Goal: Information Seeking & Learning: Learn about a topic

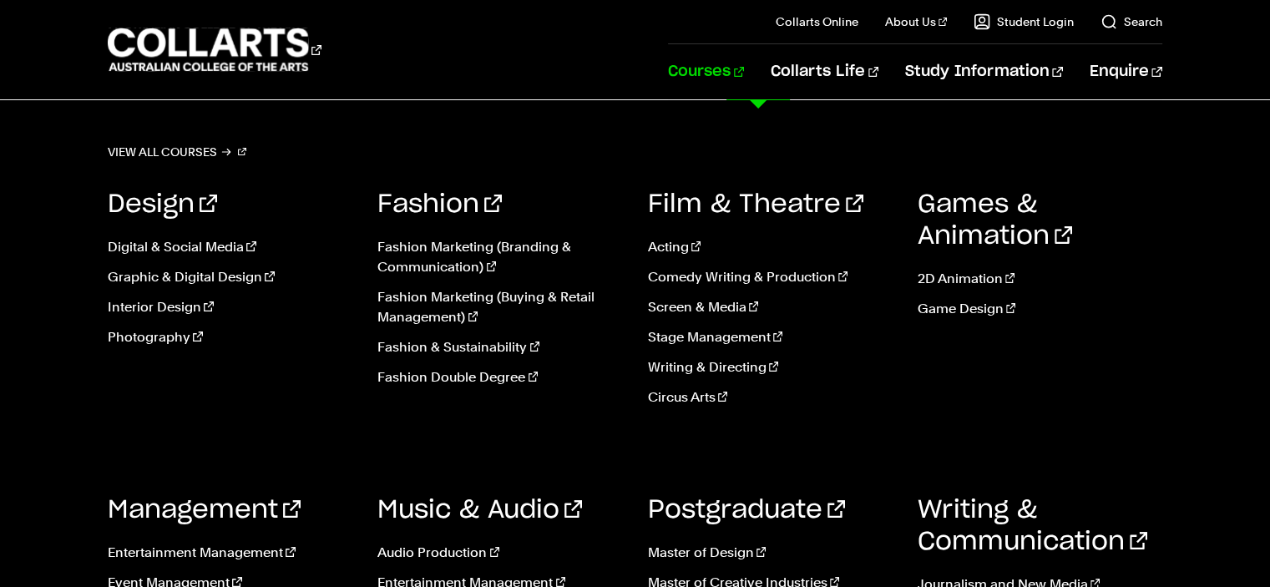
click at [1207, 372] on div "View all courses Design Digital & Social Media Graphic & Digital Design Interio…" at bounding box center [635, 421] width 1270 height 643
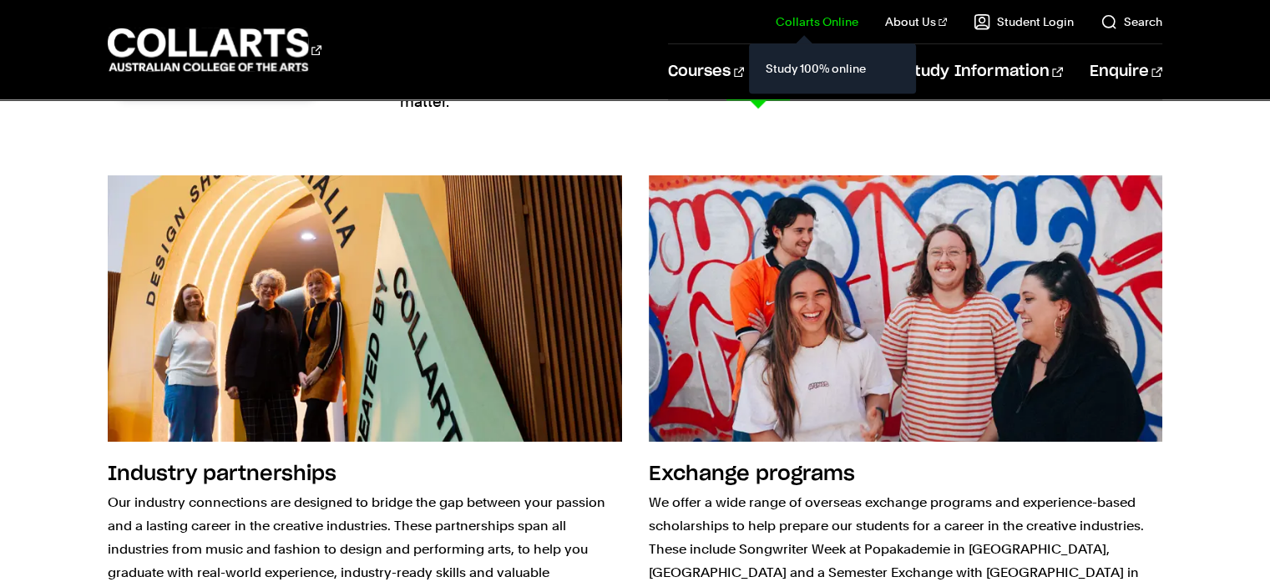
scroll to position [1424, 0]
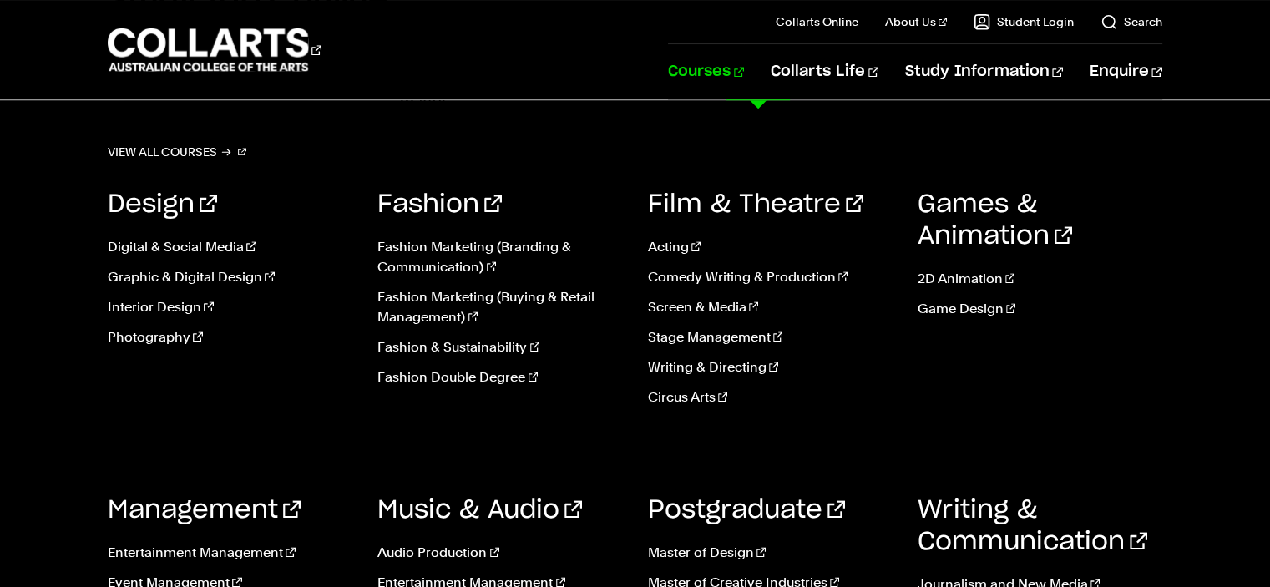
click at [744, 66] on link "Courses" at bounding box center [706, 71] width 76 height 55
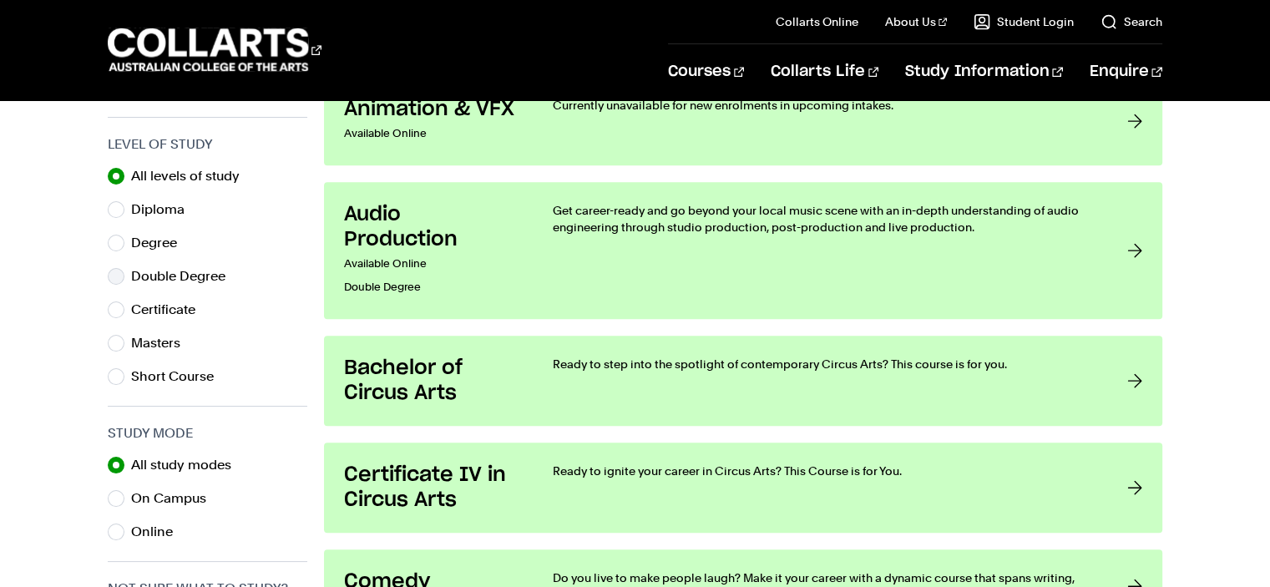
scroll to position [837, 0]
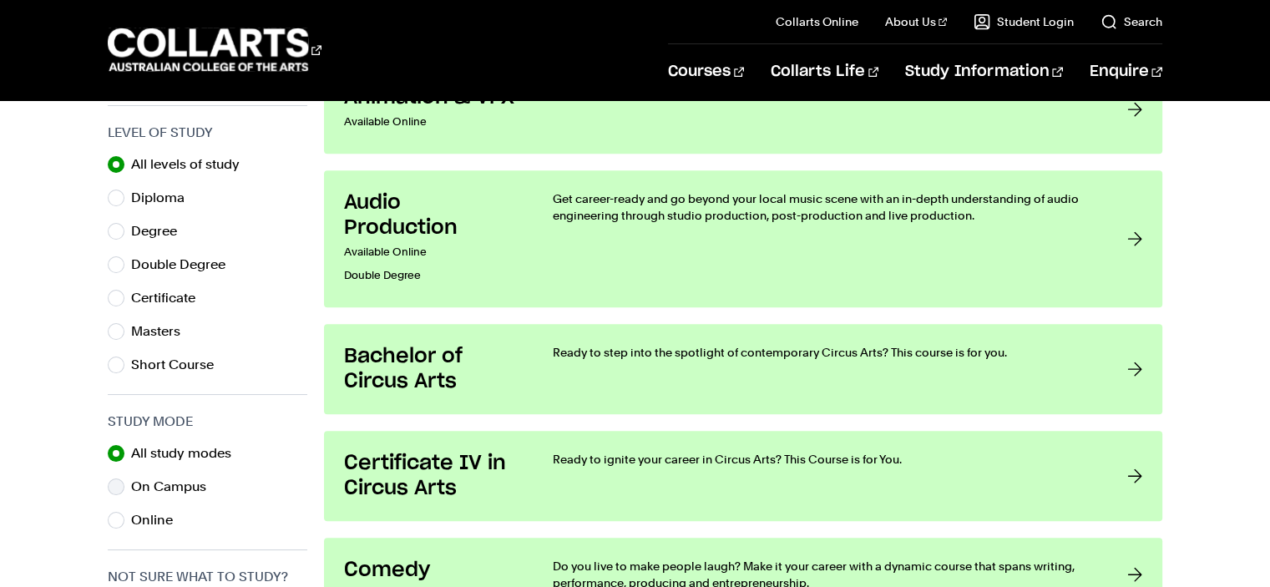
click at [129, 483] on div "On Campus" at bounding box center [208, 486] width 200 height 23
click at [118, 484] on input "On Campus" at bounding box center [116, 486] width 17 height 17
radio input "true"
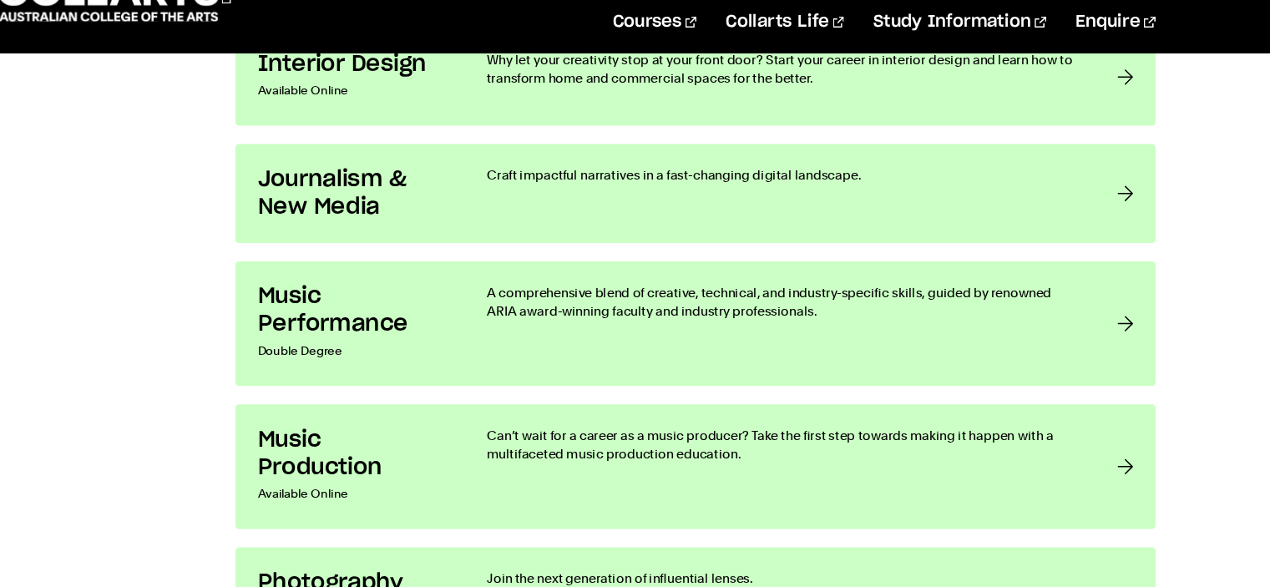
scroll to position [2609, 0]
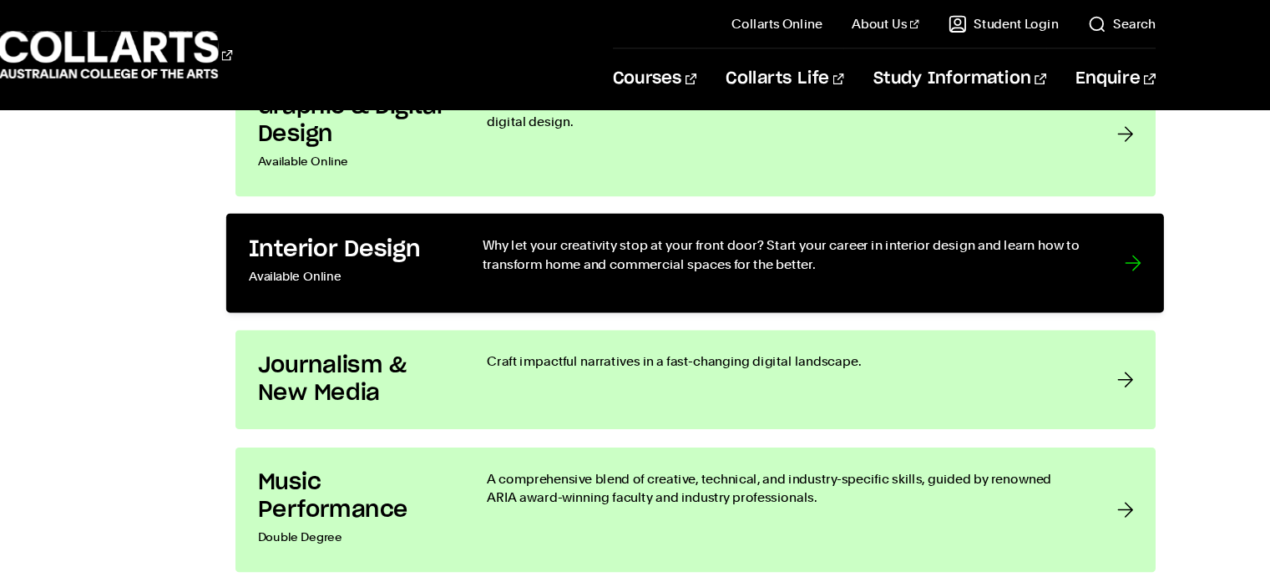
click at [886, 246] on p "Why let your creativity stop at your front door? Start your career in interior …" at bounding box center [824, 232] width 551 height 34
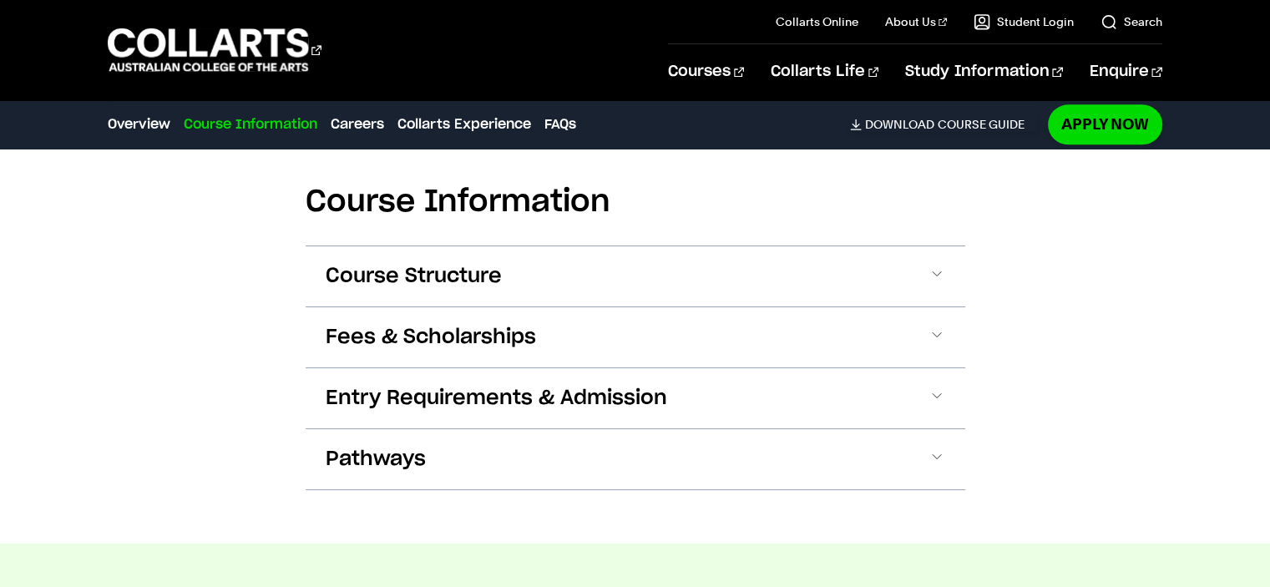
scroll to position [1857, 0]
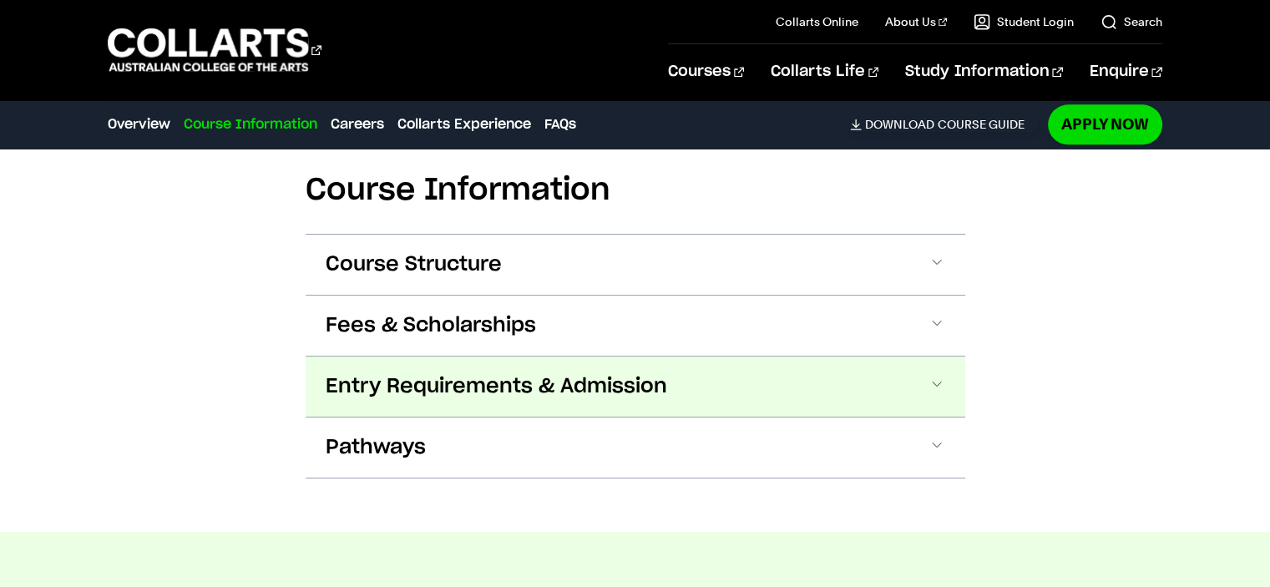
click at [544, 393] on span "Entry Requirements & Admission" at bounding box center [497, 386] width 342 height 27
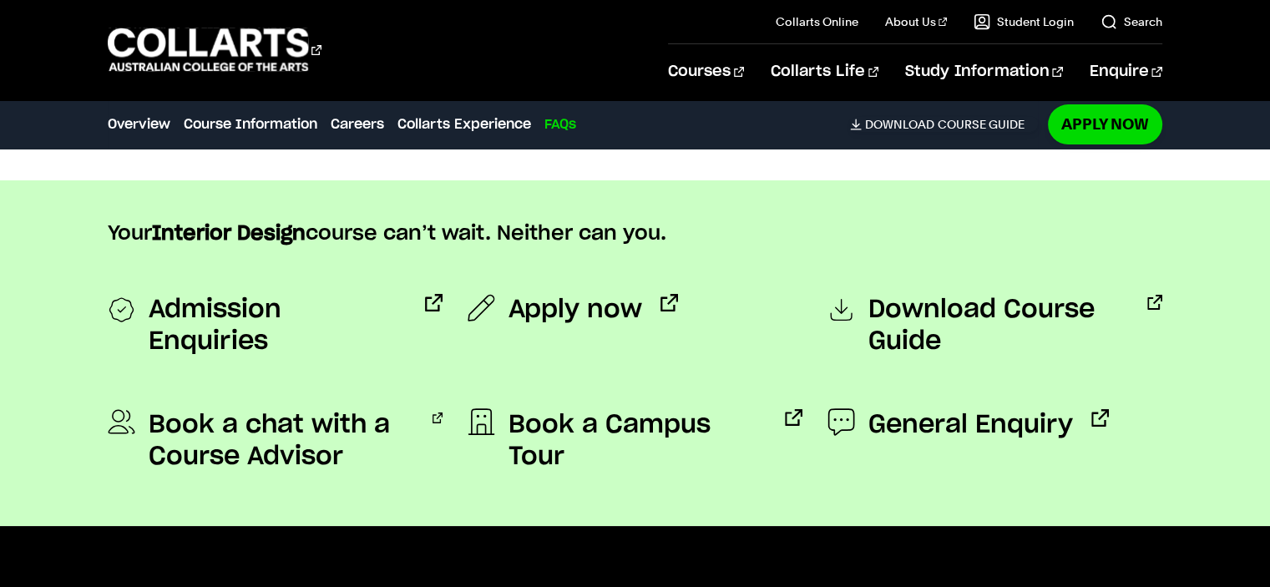
scroll to position [6730, 0]
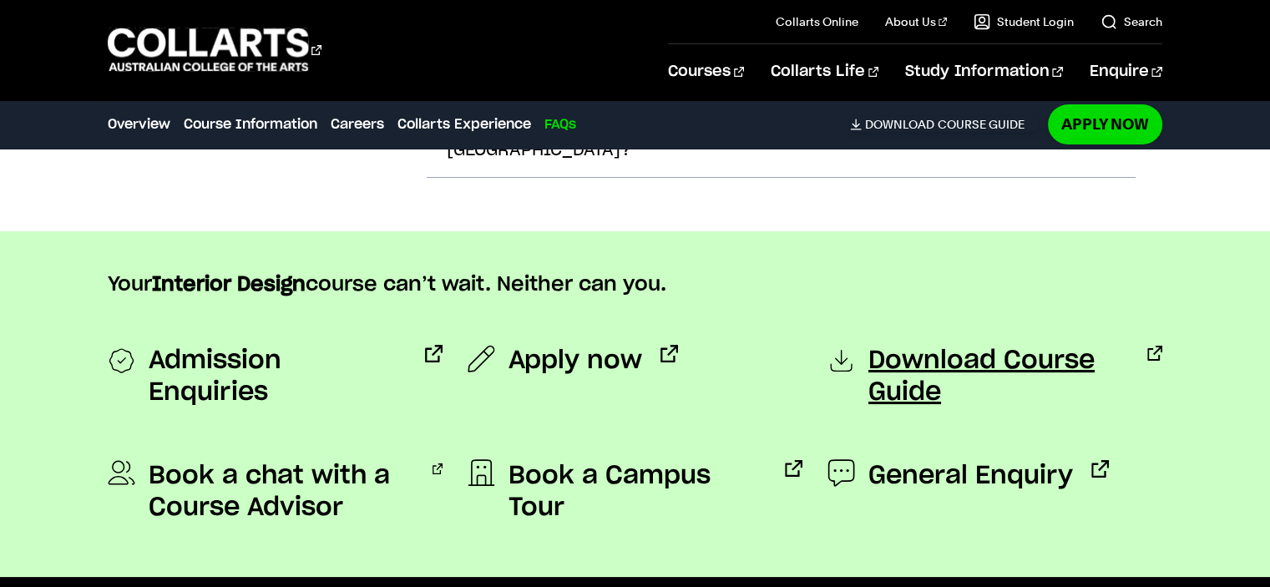
click at [926, 345] on span "Download Course Guide" at bounding box center [998, 376] width 261 height 63
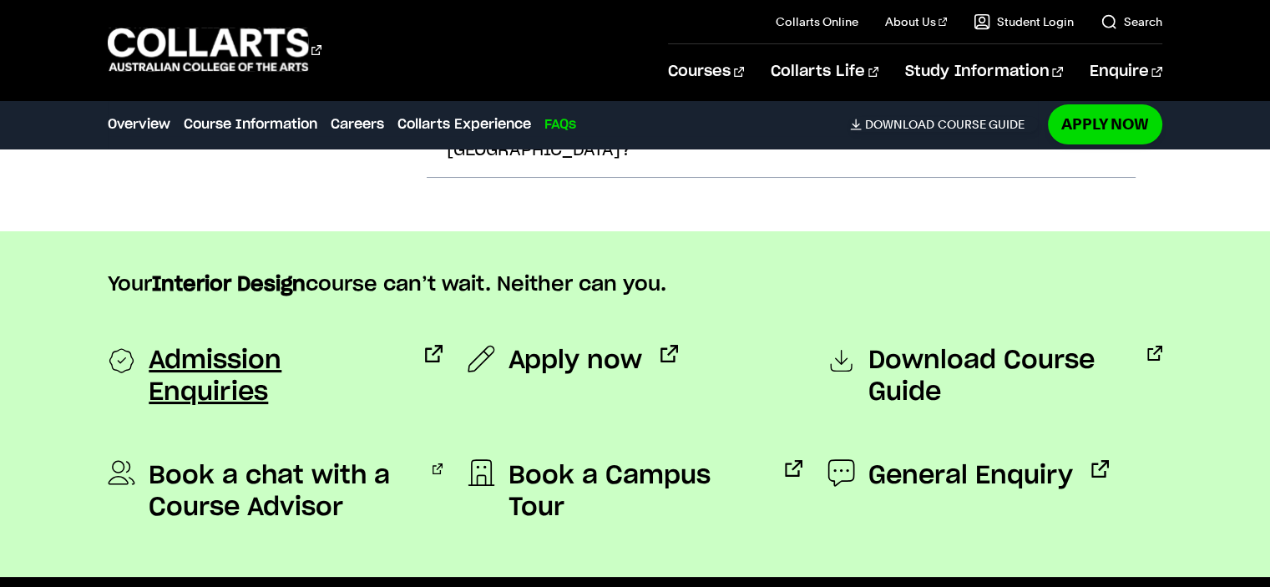
click at [320, 345] on span "Admission Enquiries" at bounding box center [278, 376] width 258 height 63
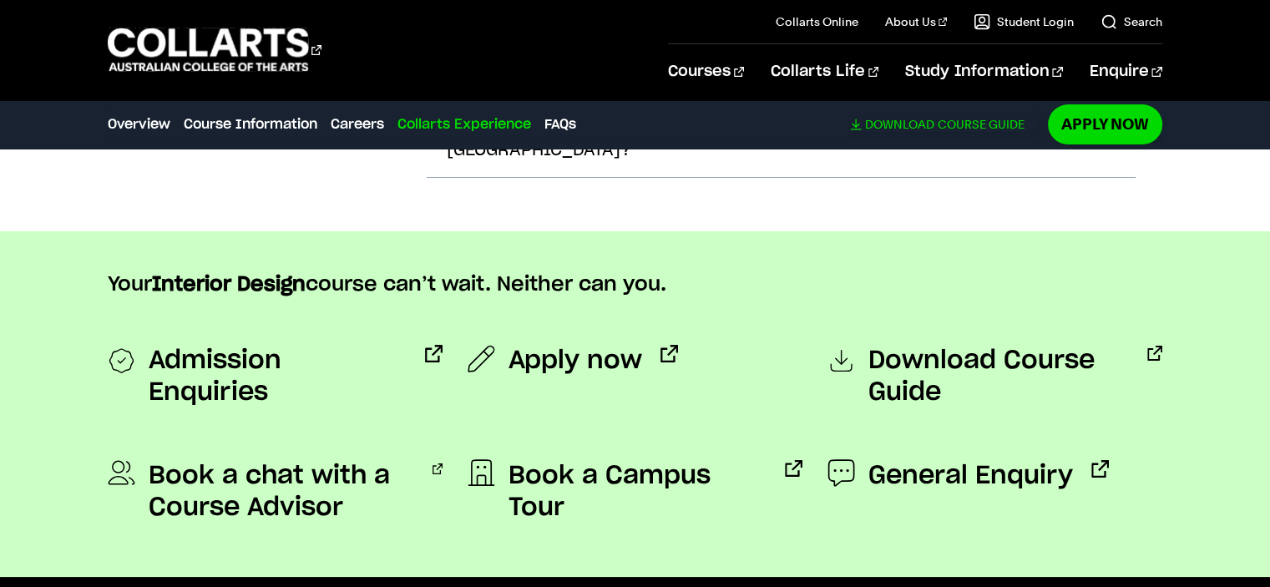
click at [922, 119] on span "Download" at bounding box center [899, 124] width 69 height 15
checkbox input "true"
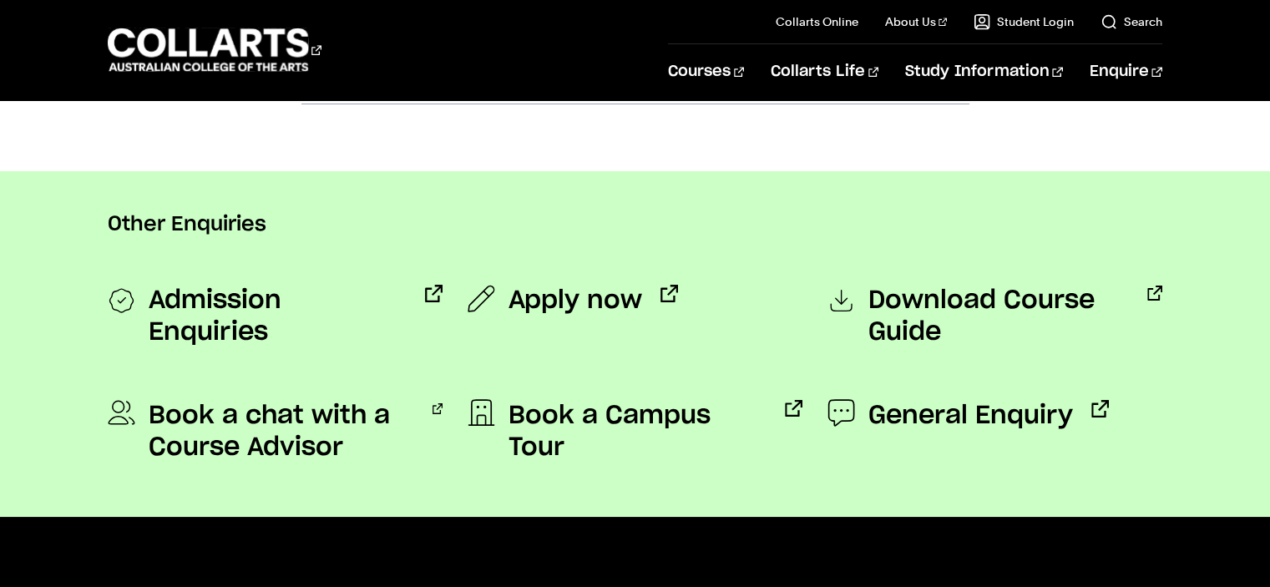
scroll to position [1119, 0]
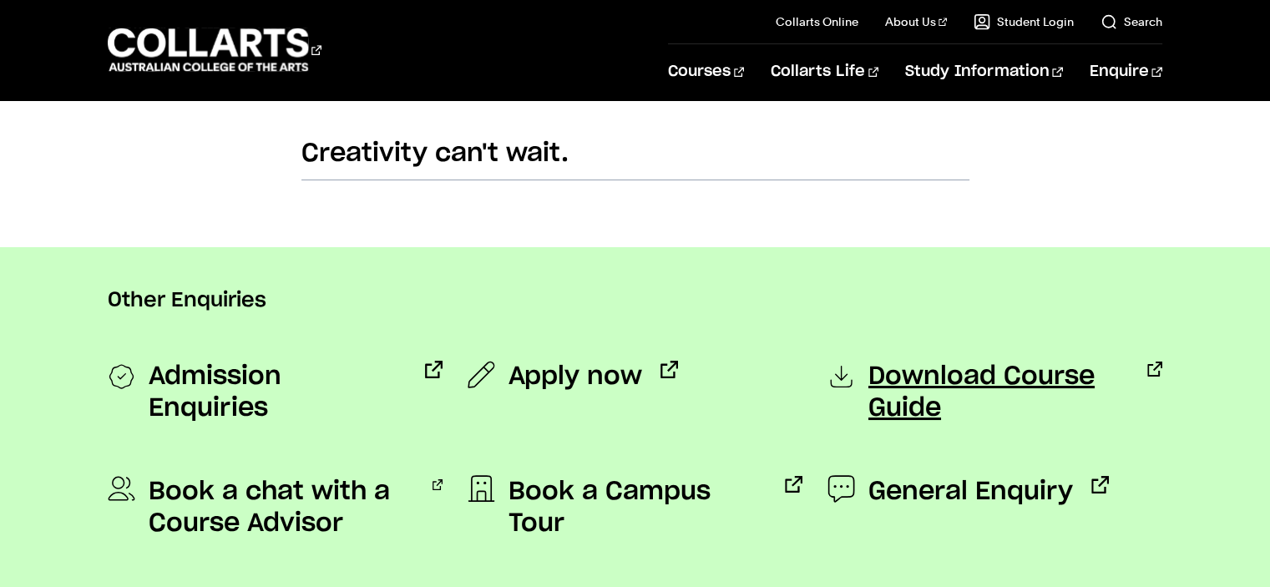
click at [896, 409] on span "Download Course Guide" at bounding box center [998, 392] width 261 height 63
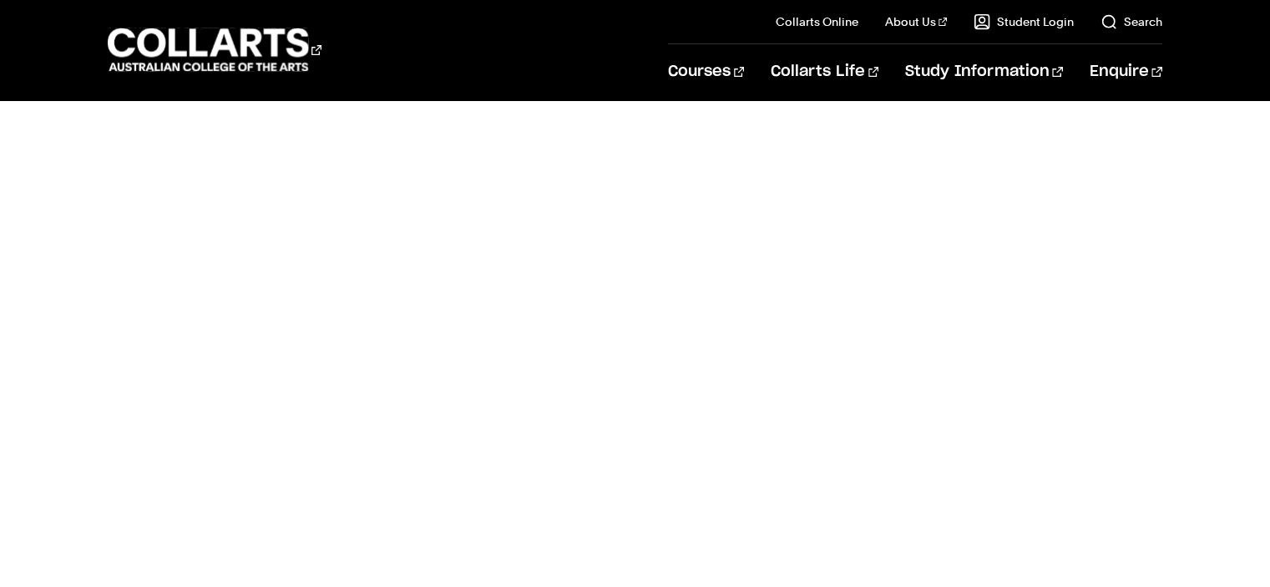
scroll to position [554, 0]
click at [41, 401] on div "Take the first step towards your creative future. The course guide includes det…" at bounding box center [635, 208] width 1270 height 938
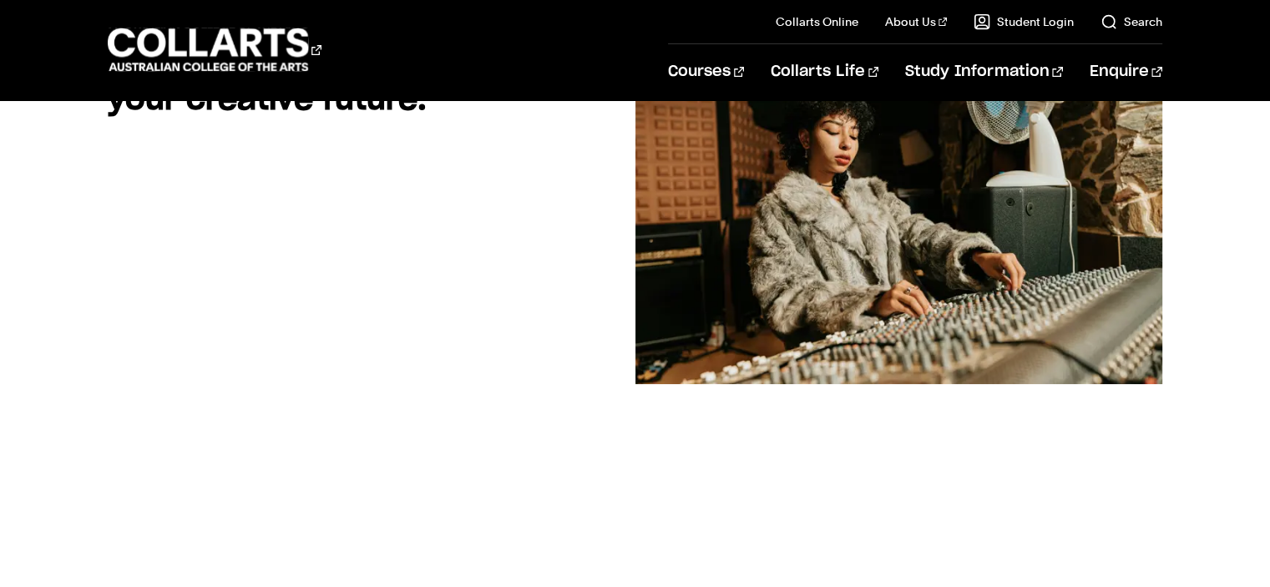
scroll to position [261, 0]
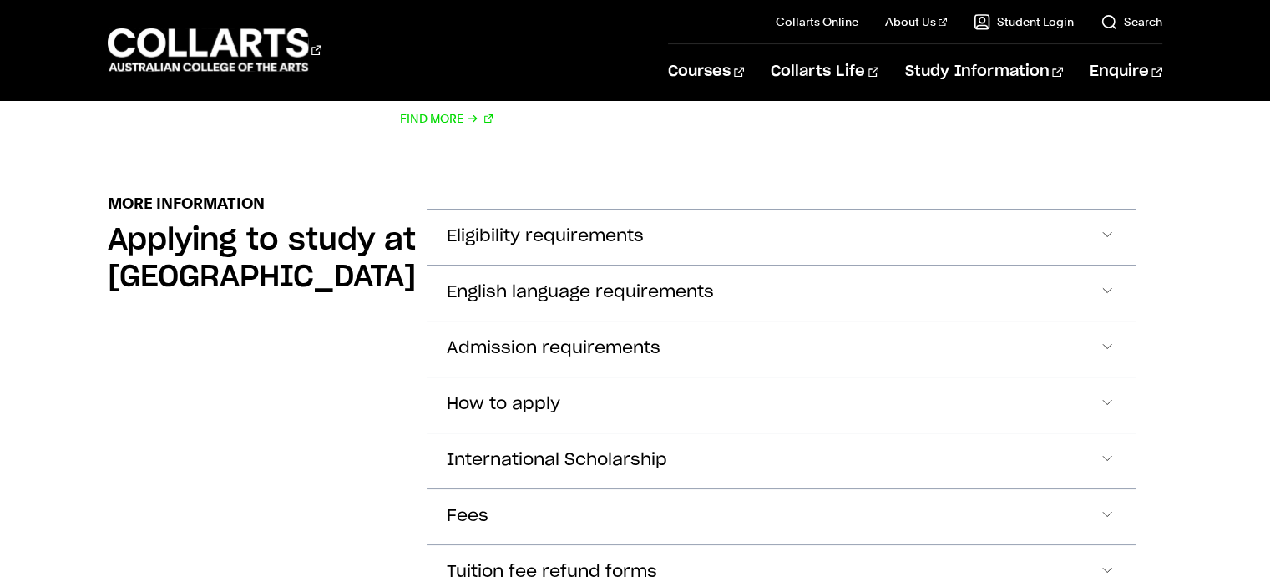
scroll to position [1866, 0]
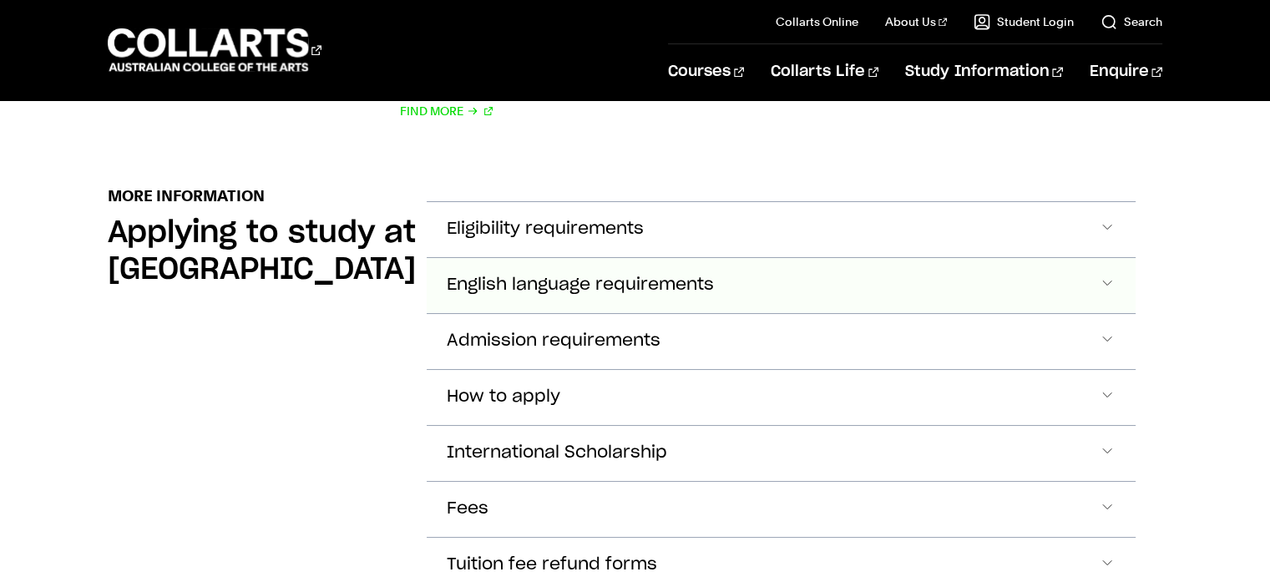
click at [604, 280] on span "English language requirements" at bounding box center [580, 285] width 267 height 19
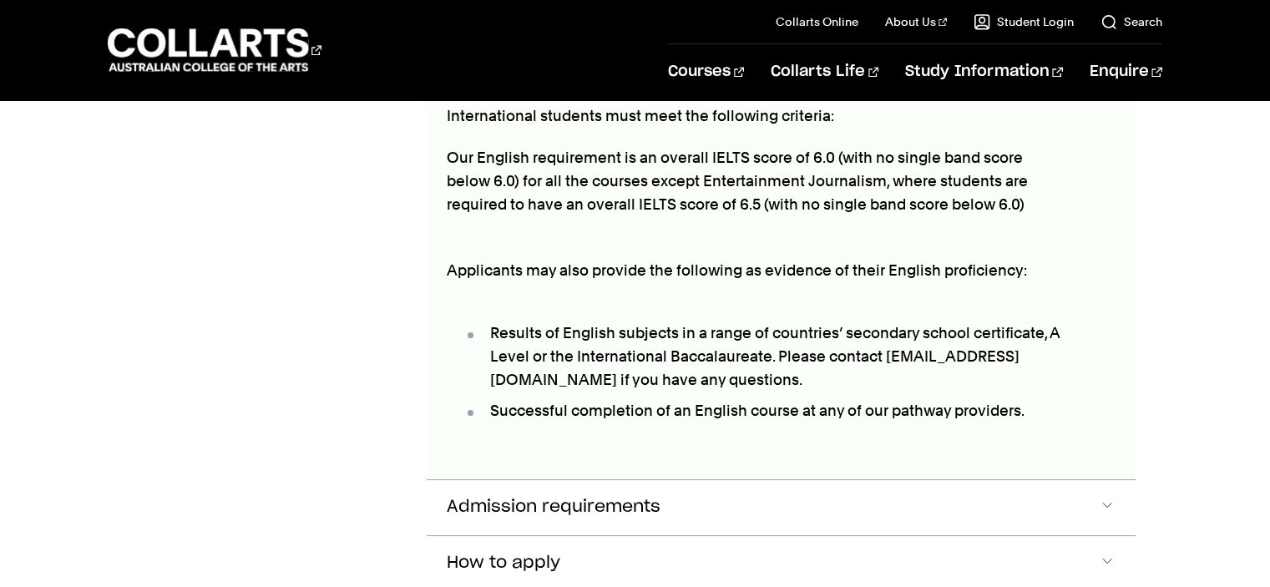
scroll to position [2141, 0]
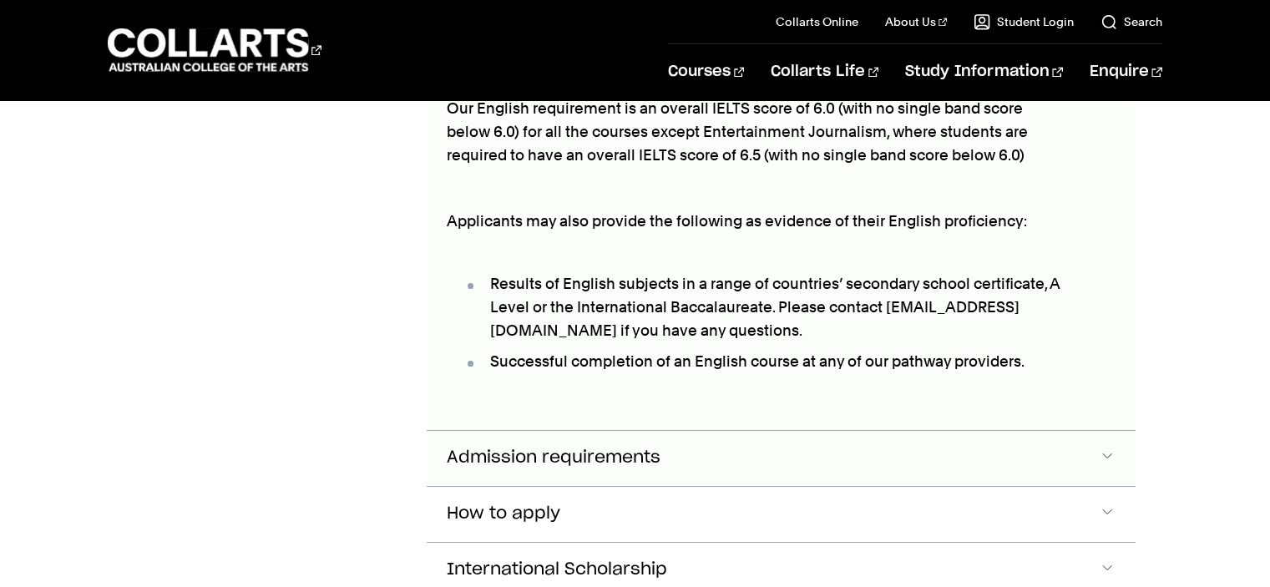
click at [808, 445] on button "Admission requirements" at bounding box center [781, 458] width 708 height 55
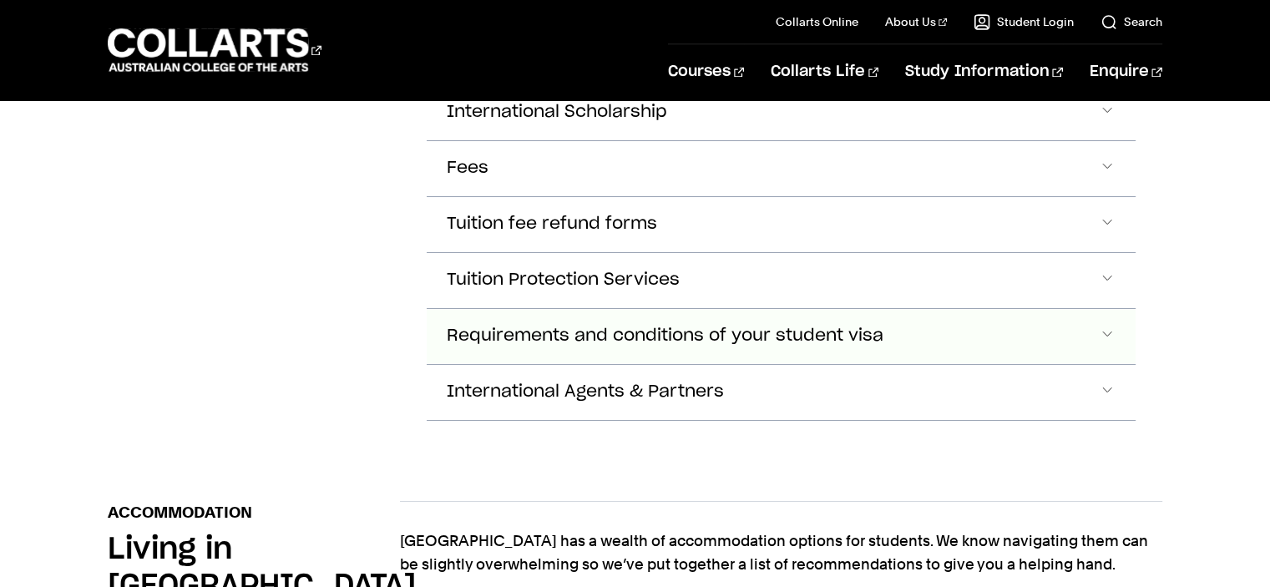
scroll to position [2906, 0]
click at [568, 367] on button "International Agents & Partners" at bounding box center [781, 391] width 708 height 55
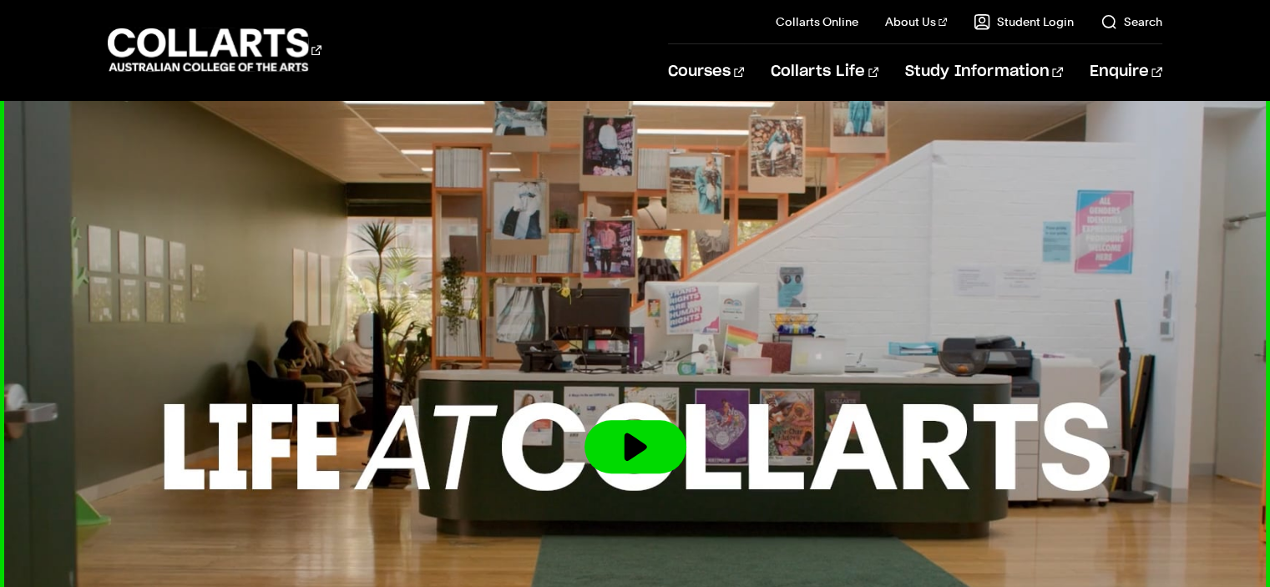
scroll to position [14127, 0]
click at [646, 420] on button at bounding box center [636, 446] width 102 height 53
